Goal: Register for event/course

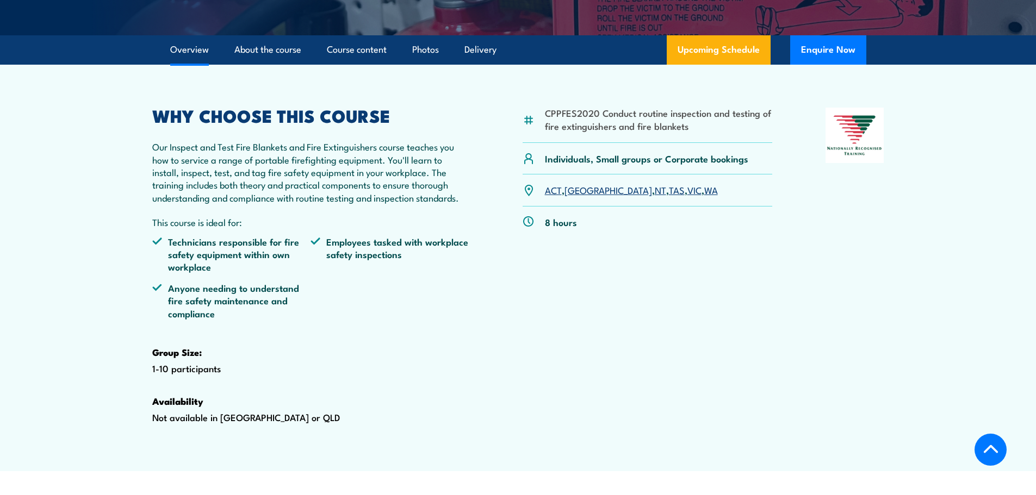
scroll to position [272, 0]
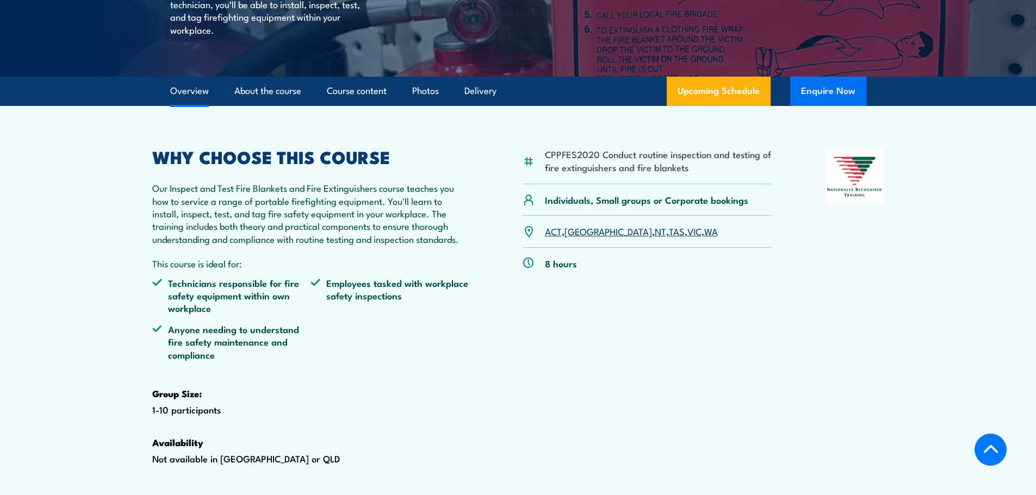
click at [835, 106] on button "Enquire Now" at bounding box center [828, 91] width 76 height 29
click at [246, 105] on link "About the course" at bounding box center [267, 91] width 67 height 29
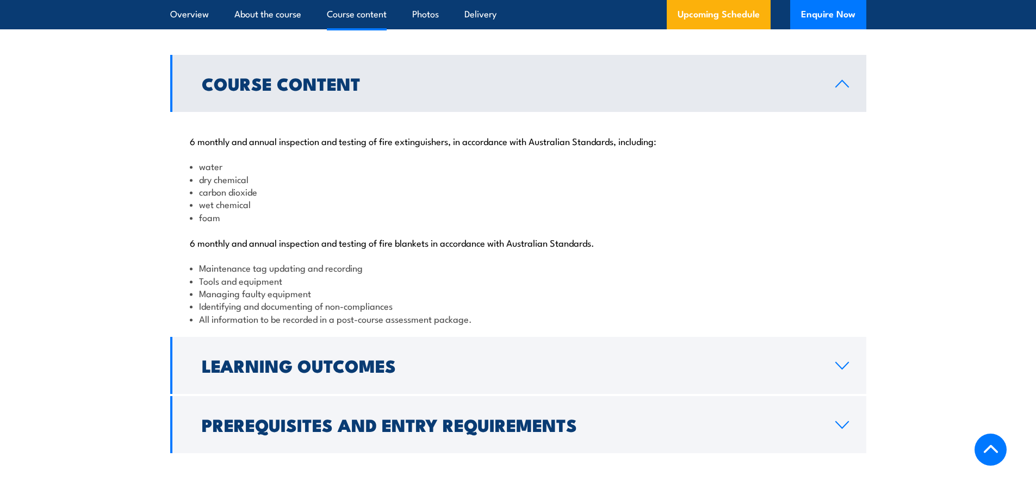
scroll to position [1116, 0]
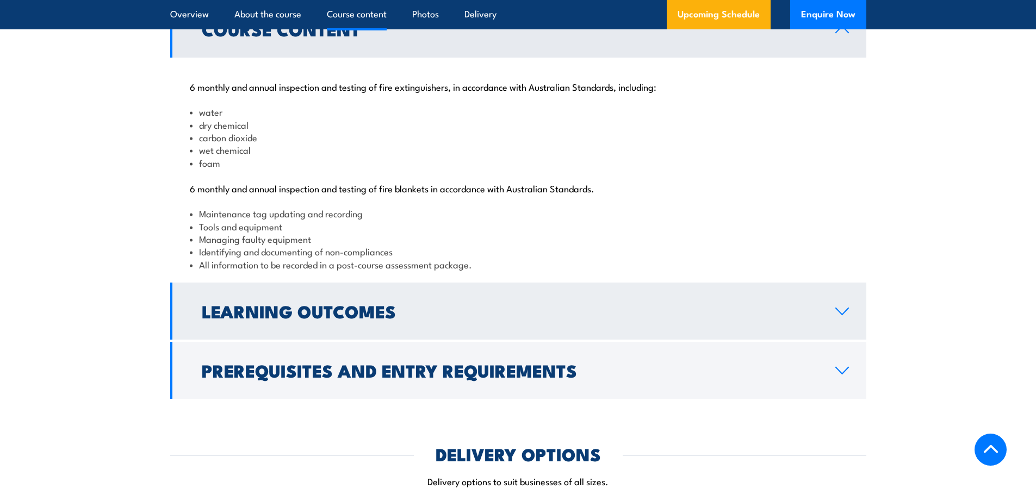
click at [362, 319] on h2 "Learning Outcomes" at bounding box center [510, 310] width 616 height 15
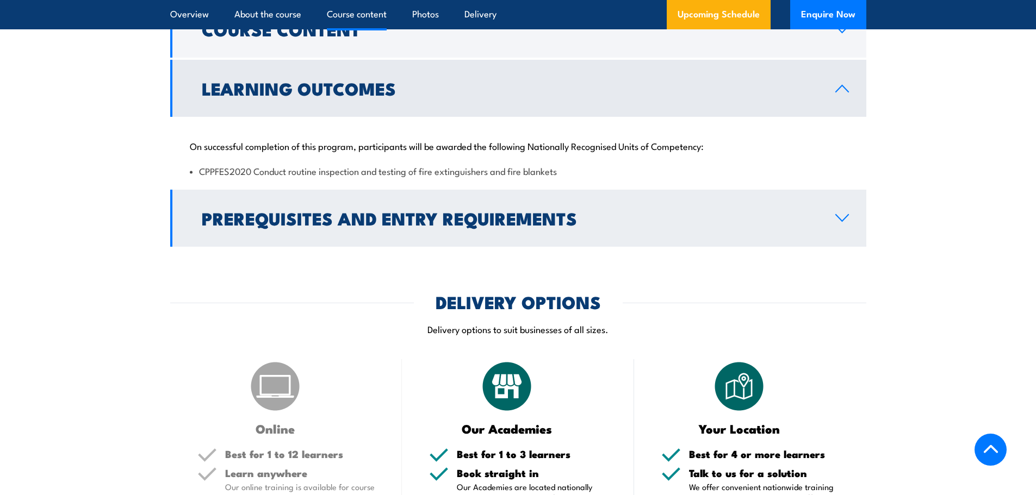
click at [590, 242] on link "Prerequisites and Entry Requirements" at bounding box center [518, 218] width 696 height 57
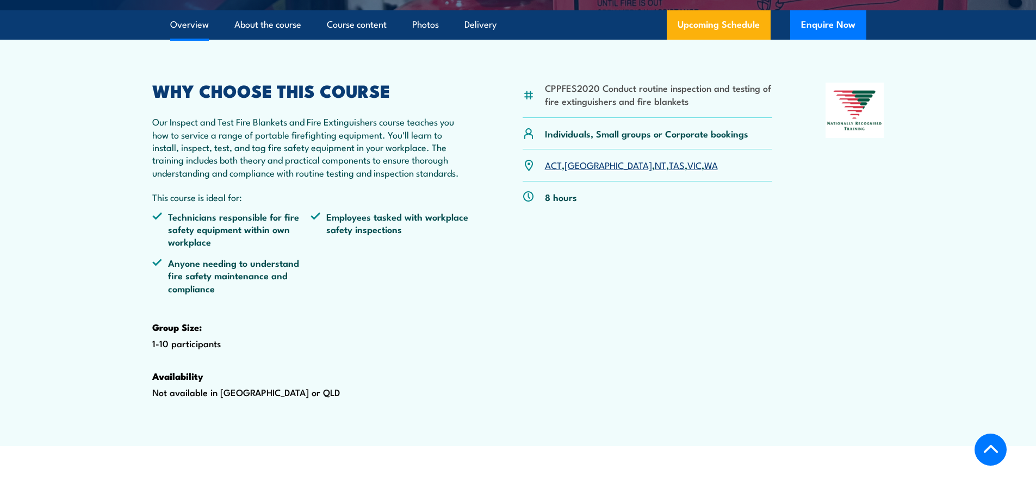
scroll to position [341, 0]
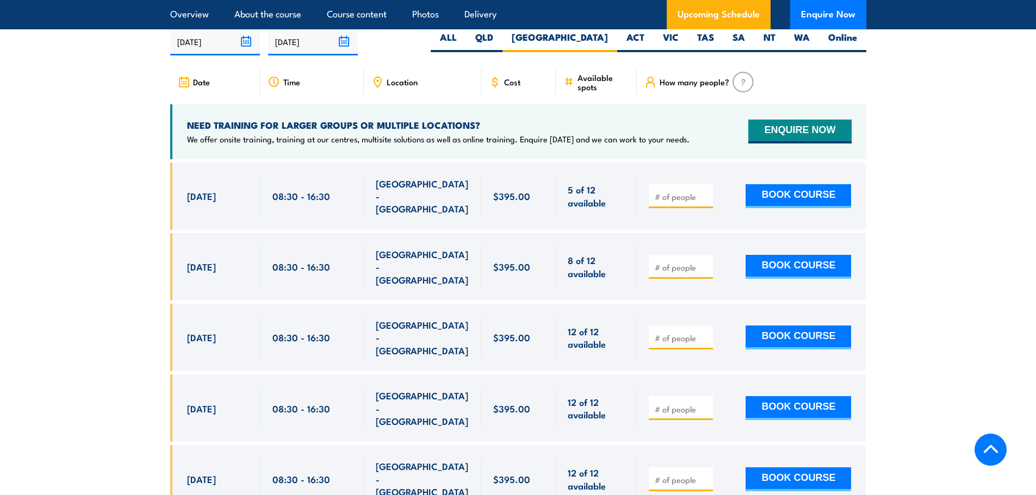
scroll to position [2019, 0]
